Goal: Complete application form: Complete application form

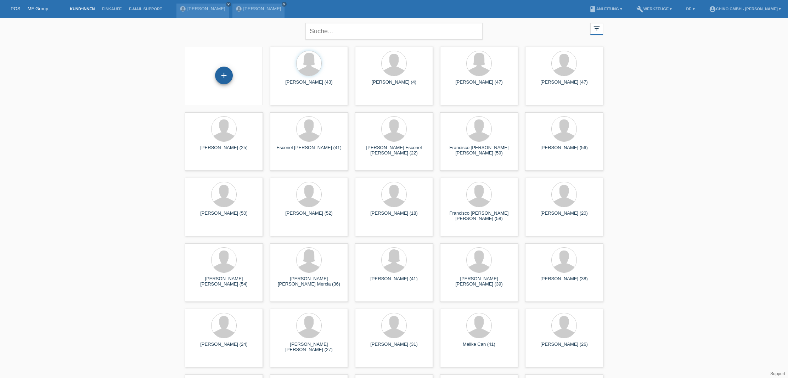
click at [220, 78] on div "+" at bounding box center [224, 76] width 18 height 18
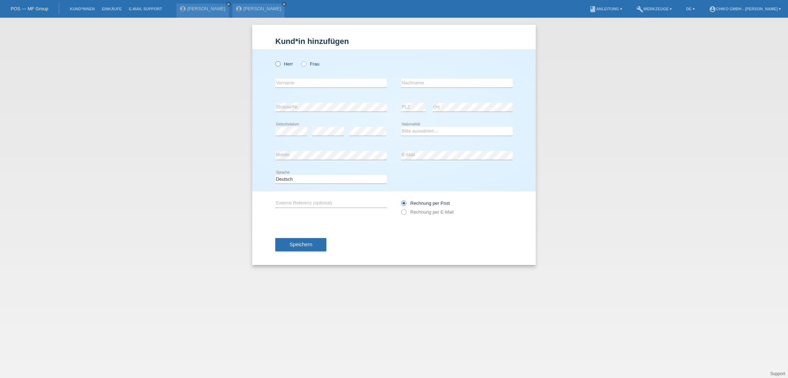
click at [282, 65] on label "Herr" at bounding box center [284, 63] width 18 height 5
click at [280, 65] on input "Herr" at bounding box center [277, 63] width 5 height 5
radio input "true"
click at [291, 89] on div "error Vorname" at bounding box center [331, 83] width 112 height 24
type input "[PERSON_NAME]"
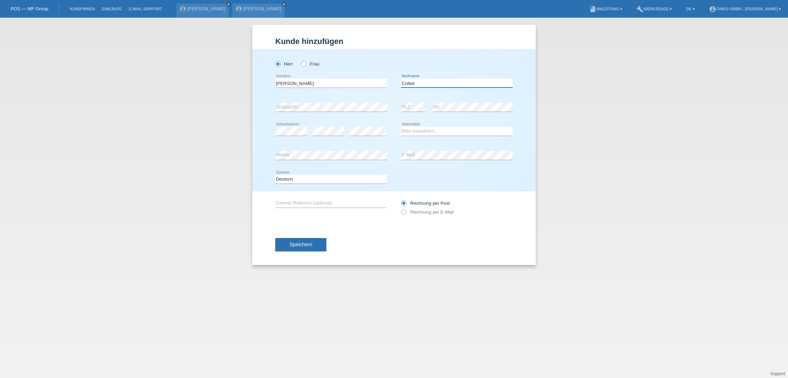
type input "Colleti"
select select "IT"
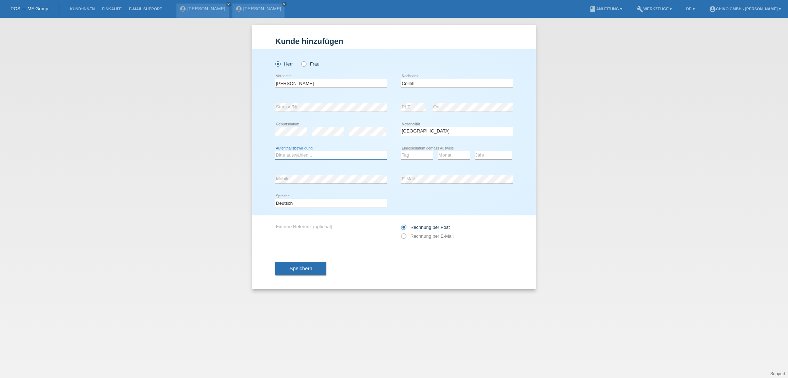
scroll to position [0, 0]
select select "B"
click at [422, 210] on div "Deutsch Français Italiano English error Sprache" at bounding box center [394, 203] width 238 height 24
select select "01"
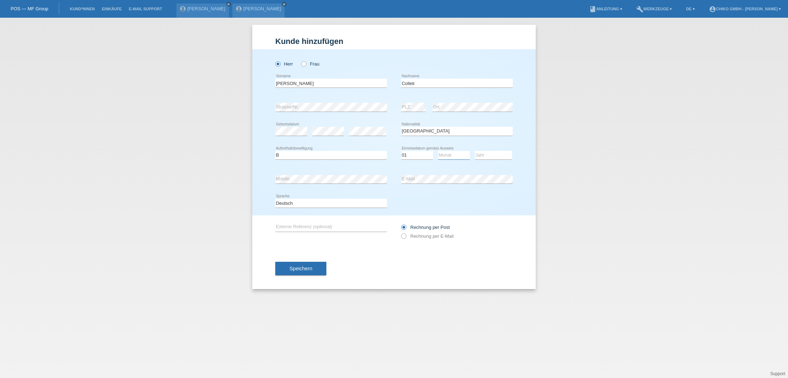
select select "11"
select select "2024"
click at [306, 272] on button "Speichern" at bounding box center [300, 268] width 51 height 13
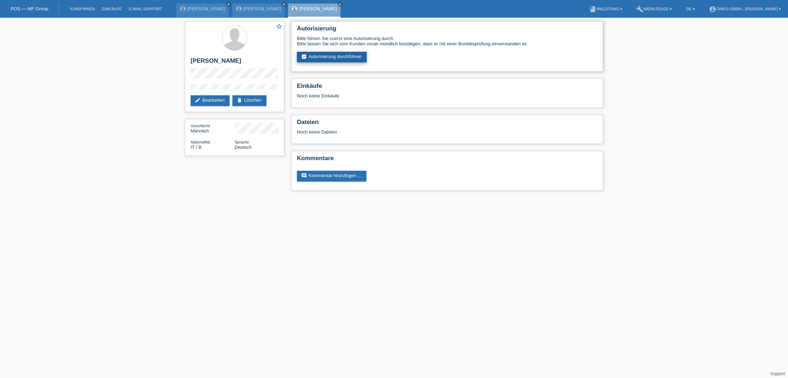
click at [334, 58] on link "assignment_turned_in Autorisierung durchführen" at bounding box center [332, 57] width 70 height 11
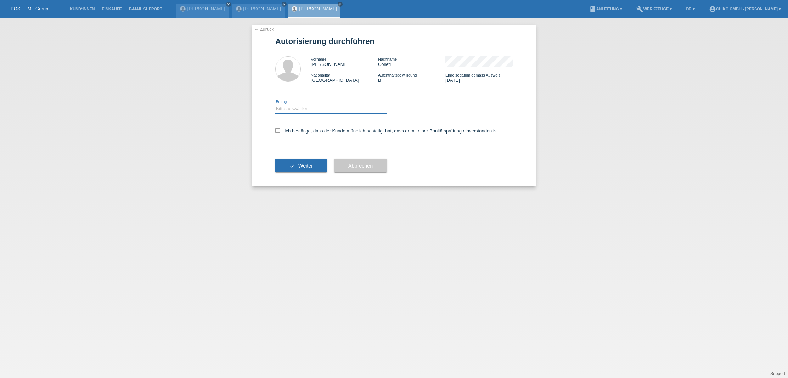
select select "2"
click at [280, 130] on label "Ich bestätige, dass der Kunde mündlich bestätigt hat, dass er mit einer Bonität…" at bounding box center [387, 130] width 224 height 5
click at [280, 130] on input "Ich bestätige, dass der Kunde mündlich bestätigt hat, dass er mit einer Bonität…" at bounding box center [277, 130] width 5 height 5
checkbox input "true"
click at [313, 165] on span "Weiter" at bounding box center [306, 166] width 15 height 6
